Goal: Transaction & Acquisition: Download file/media

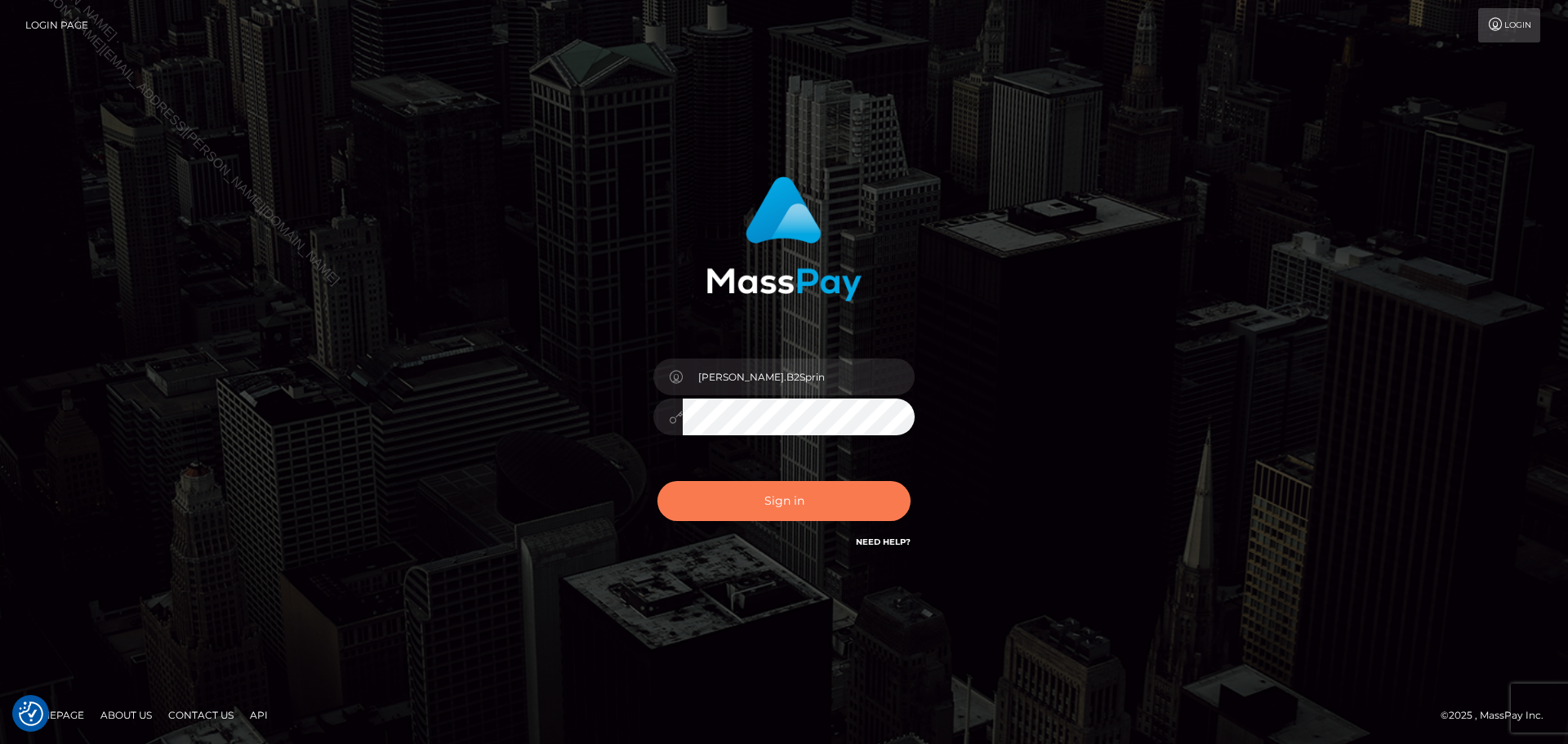
click at [832, 512] on button "Sign in" at bounding box center [784, 501] width 253 height 40
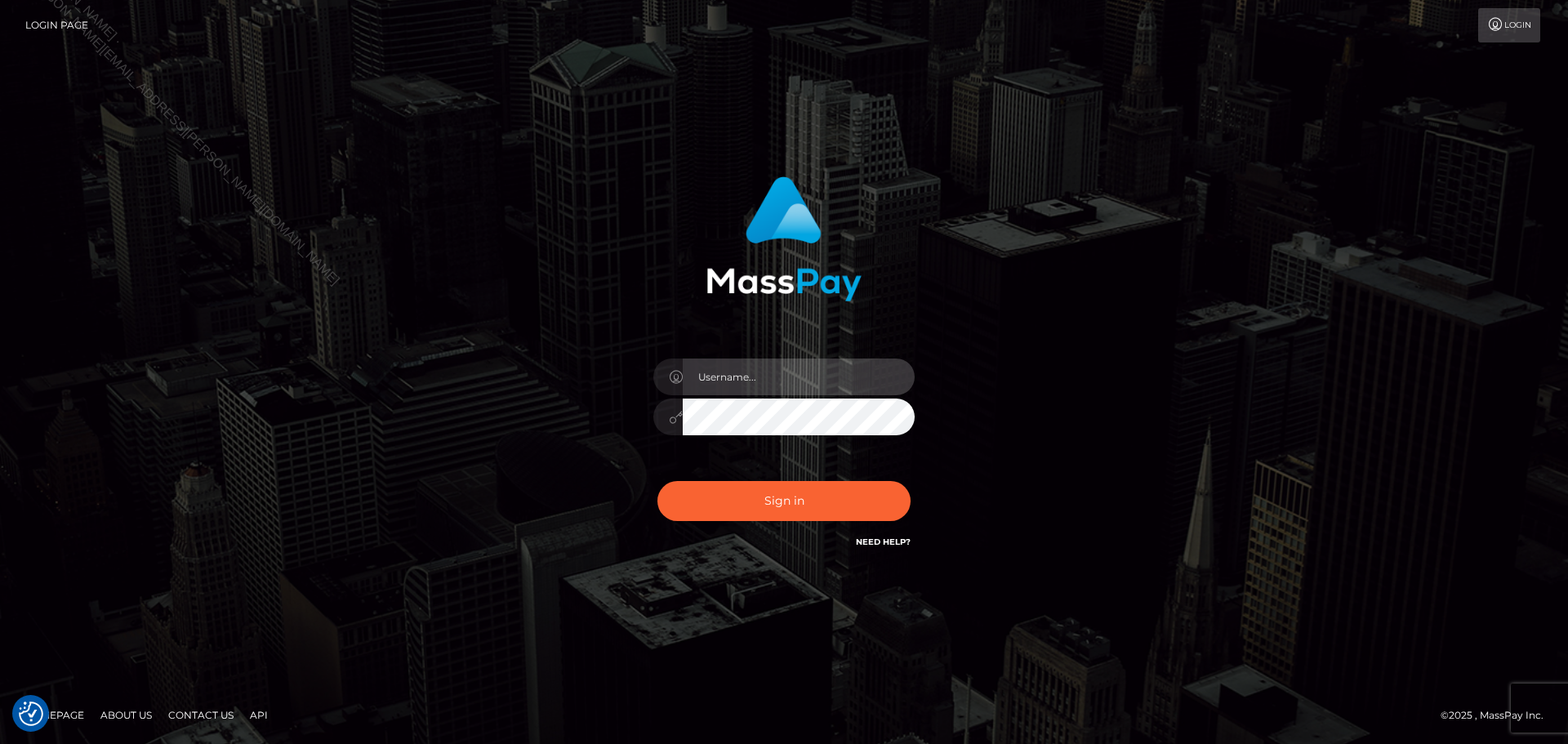
type input "David.B2Sprin"
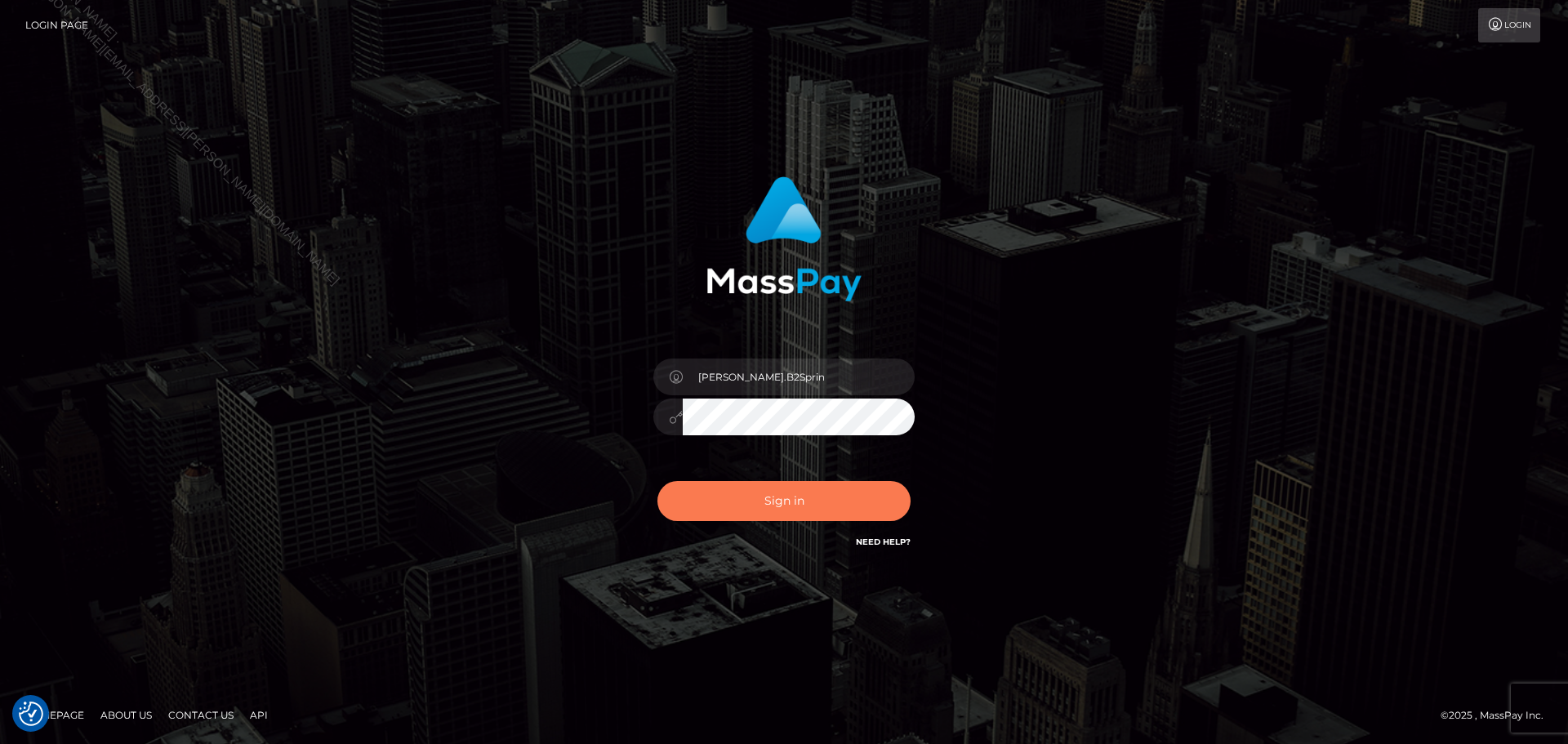
click at [806, 507] on button "Sign in" at bounding box center [784, 501] width 253 height 40
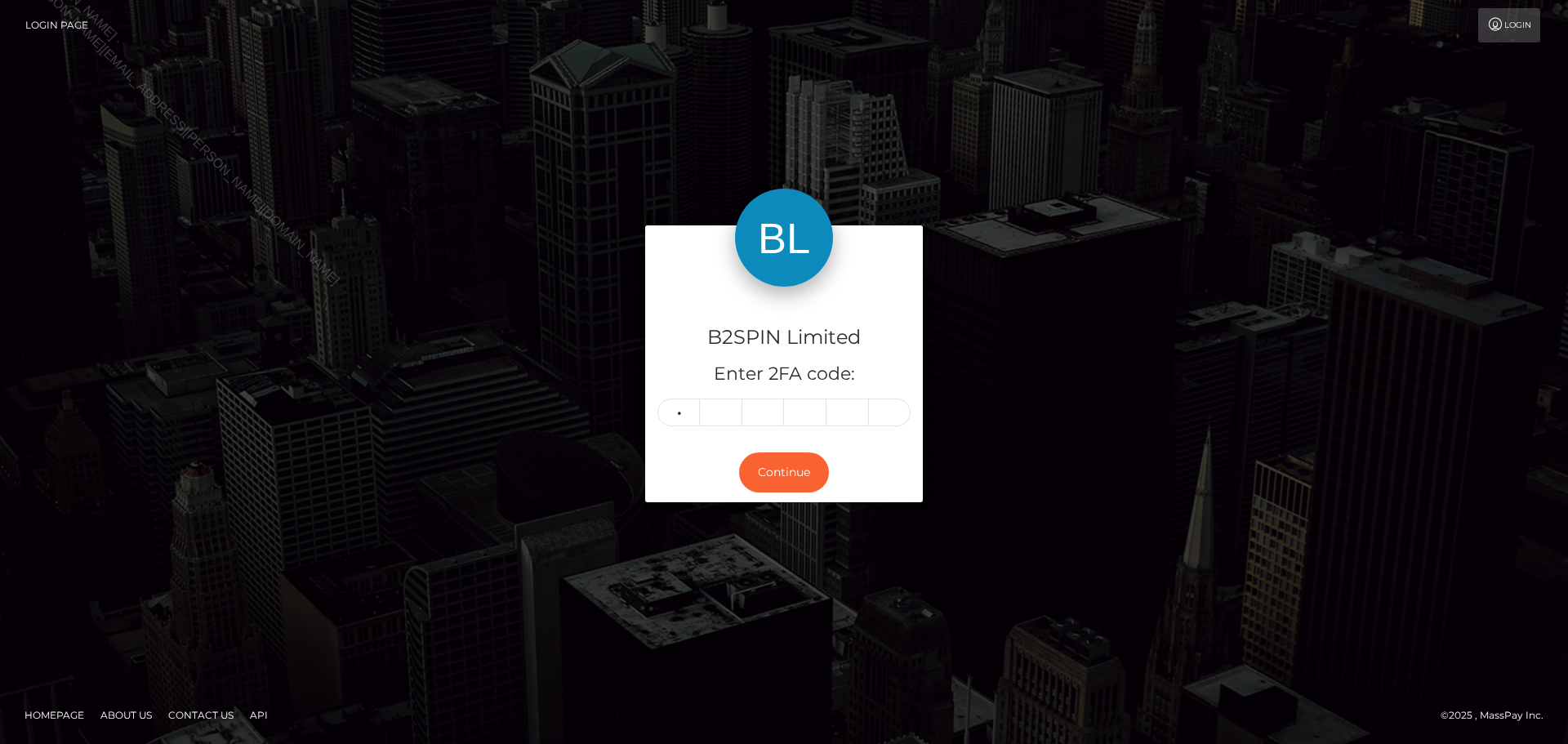
type input "1"
type input "0"
type input "3"
type input "1"
type input "5"
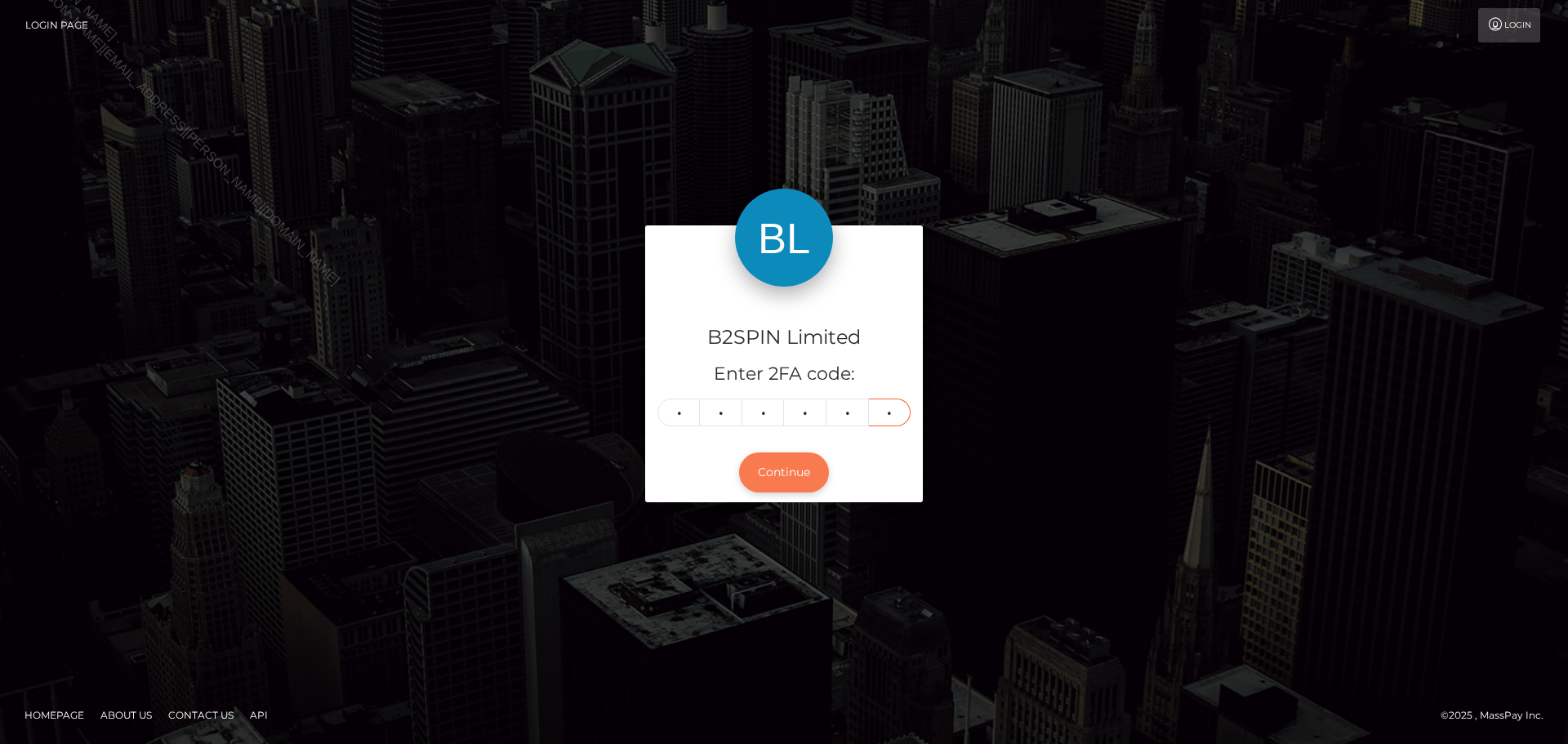
type input "1"
click at [790, 484] on button "Continue" at bounding box center [784, 472] width 90 height 40
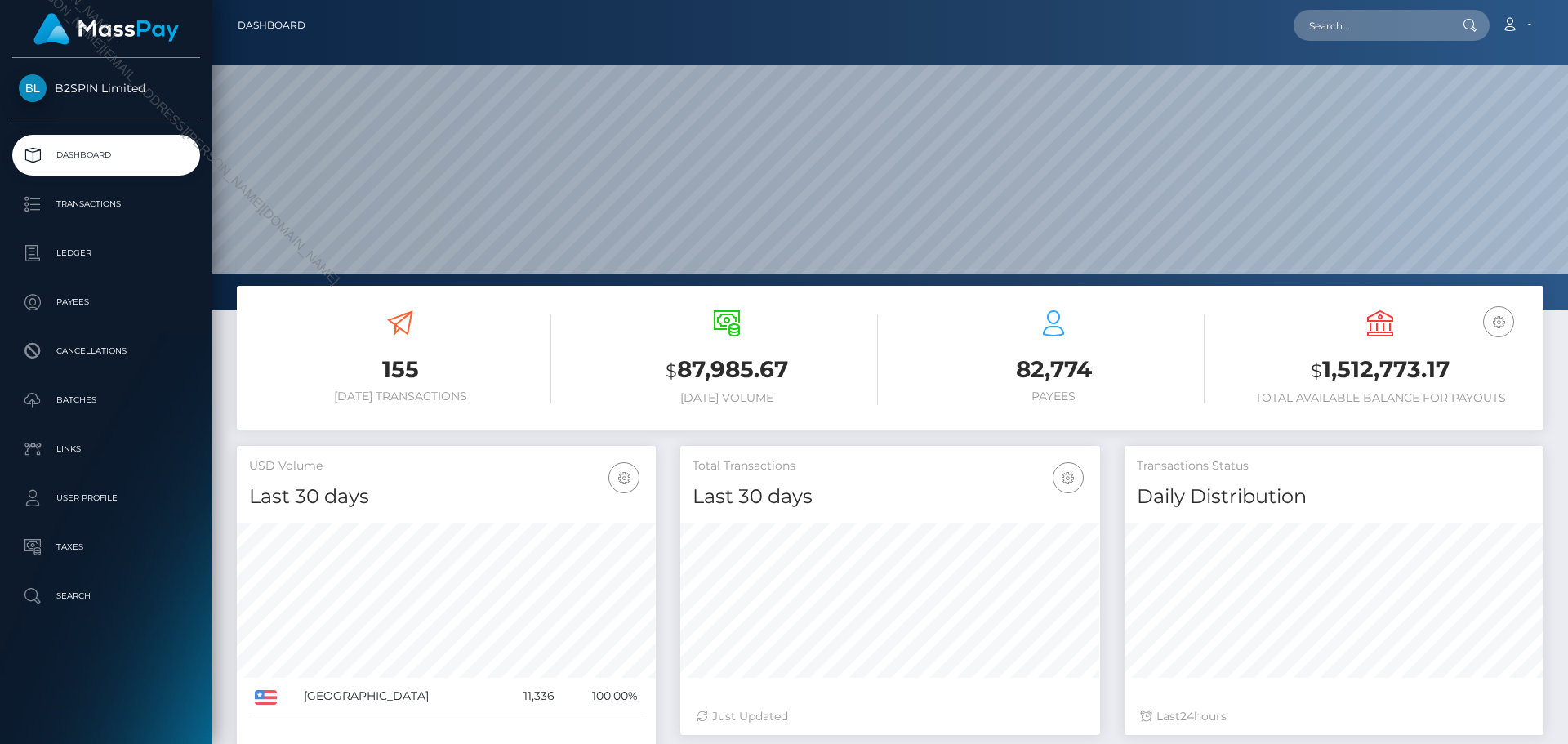
scroll to position [290, 420]
click at [1363, 22] on input "text" at bounding box center [1370, 25] width 153 height 31
click at [123, 208] on p "Transactions" at bounding box center [106, 204] width 175 height 25
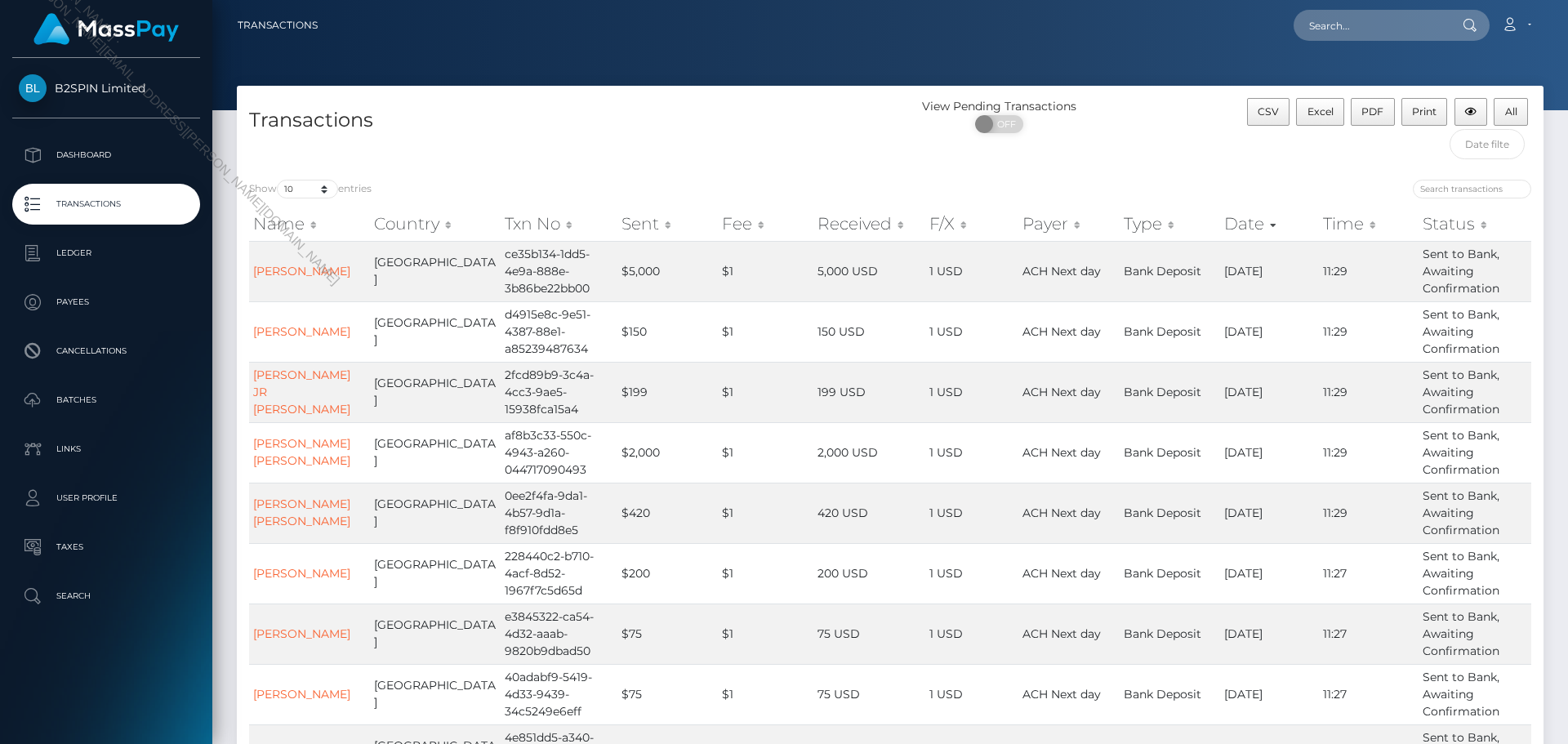
click at [323, 200] on div "Show 10 25 50 100 250 500 1,000 3,500 entries" at bounding box center [563, 191] width 628 height 23
click at [322, 193] on select "10 25 50 100 250 500 1,000 3,500" at bounding box center [307, 189] width 61 height 19
select select "3500"
click at [279, 180] on select "10 25 50 100 250 500 1,000 3,500" at bounding box center [307, 189] width 61 height 19
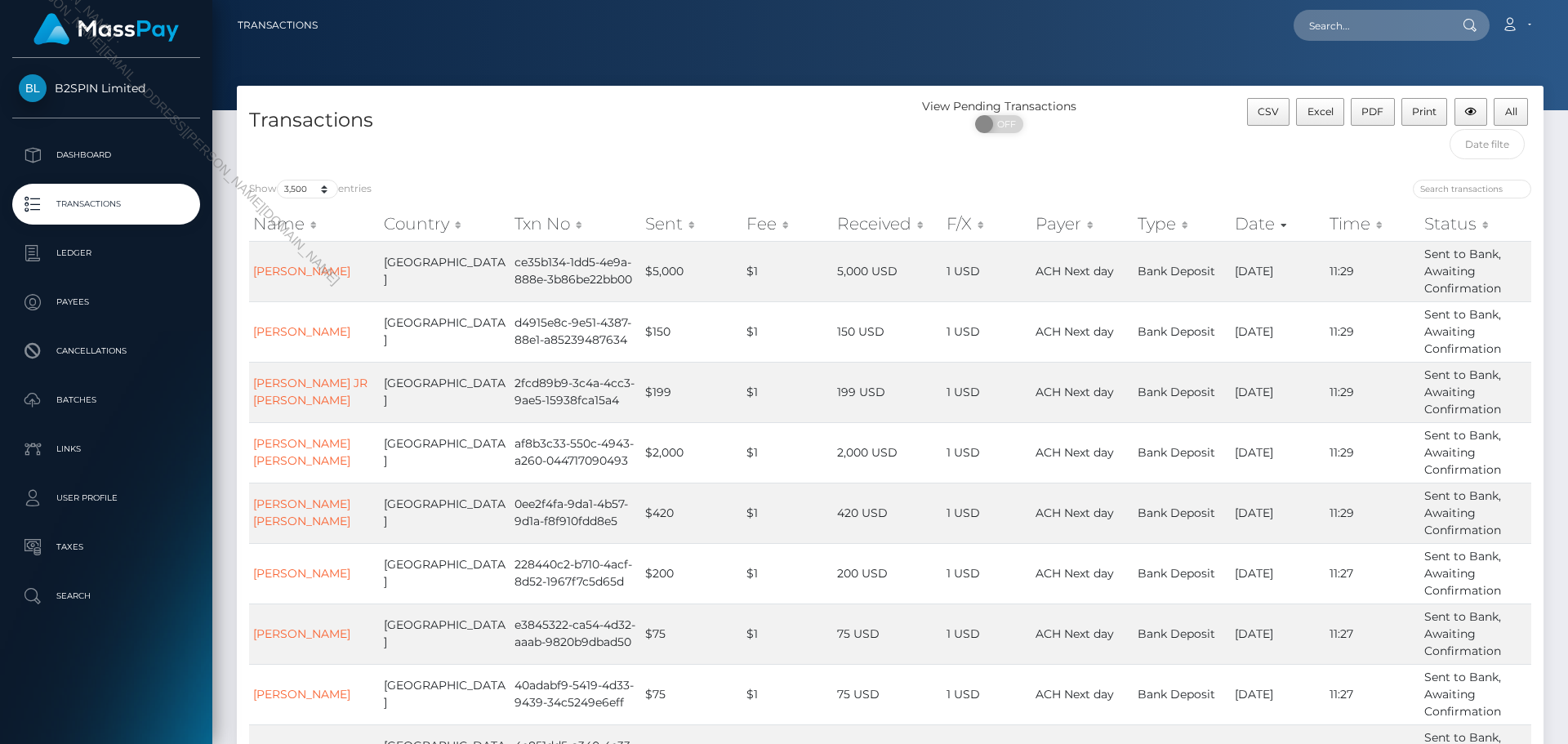
click at [1176, 69] on div at bounding box center [890, 55] width 1355 height 111
click at [1278, 102] on button "CSV" at bounding box center [1269, 111] width 43 height 27
click at [899, 55] on div at bounding box center [890, 55] width 1355 height 111
